Goal: Navigation & Orientation: Find specific page/section

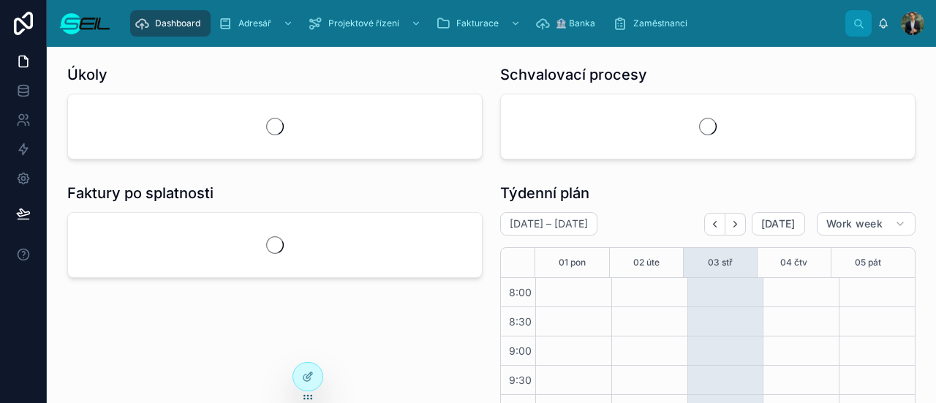
scroll to position [377, 0]
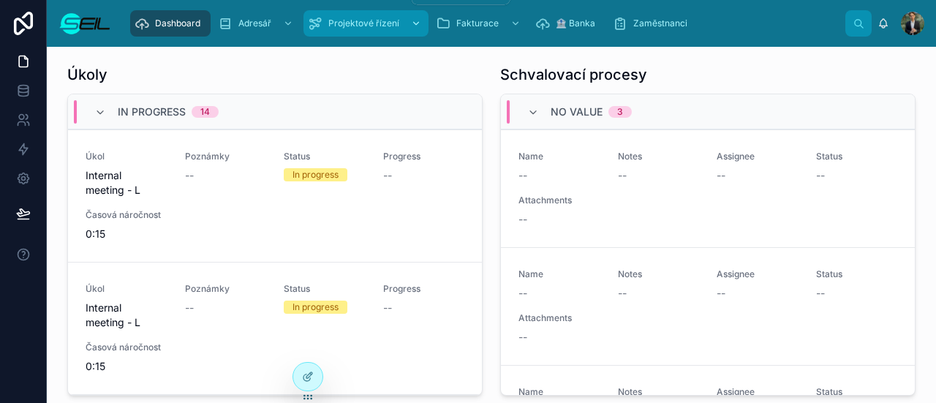
click at [349, 18] on span "Projektové řízení" at bounding box center [363, 24] width 71 height 12
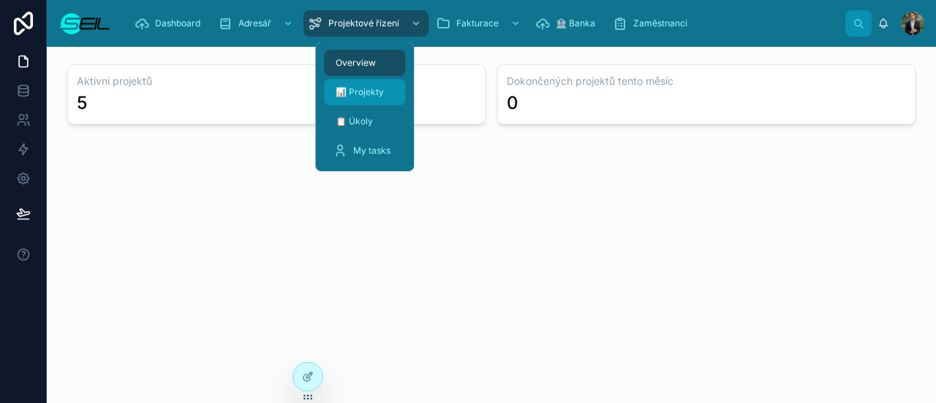
click at [357, 83] on div "📊 Projekty" at bounding box center [365, 91] width 64 height 23
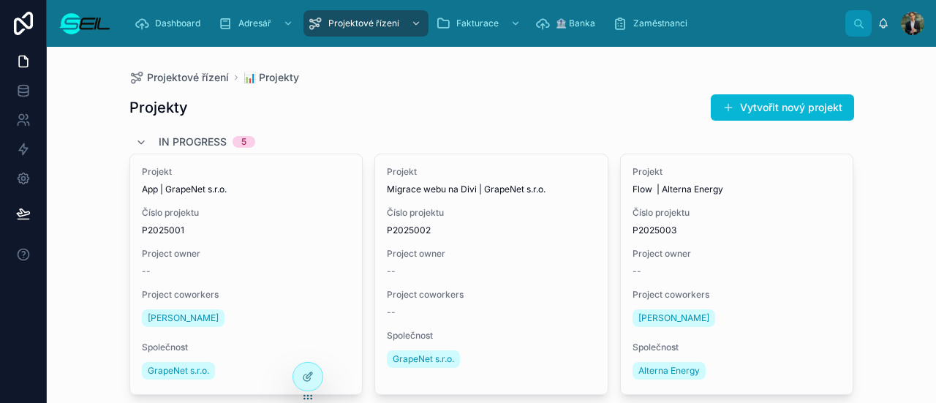
scroll to position [1, 0]
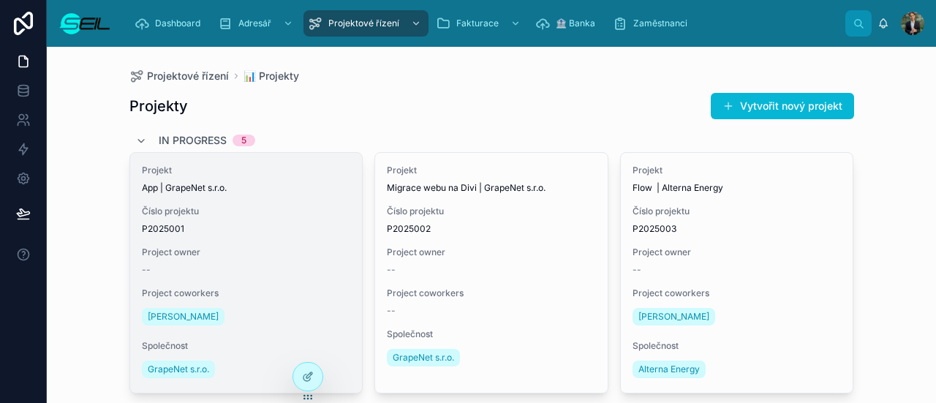
click at [346, 273] on div "Projekt App | GrapeNet s.r.o. Číslo projektu P2025001 Project owner -- Project …" at bounding box center [246, 273] width 232 height 240
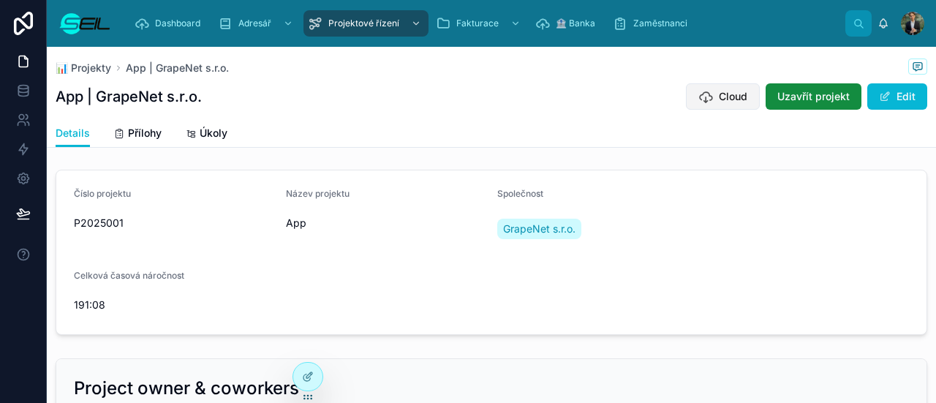
click at [741, 100] on button "Cloud" at bounding box center [723, 96] width 74 height 26
